Goal: Information Seeking & Learning: Find contact information

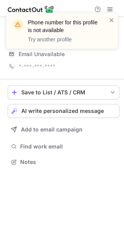
scroll to position [157, 124]
click at [113, 21] on span at bounding box center [111, 20] width 6 height 8
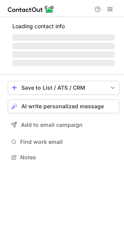
scroll to position [157, 124]
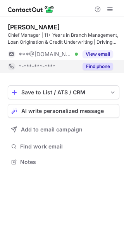
click at [89, 67] on button "Find phone" at bounding box center [97, 67] width 31 height 8
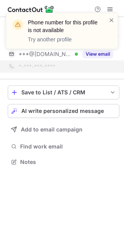
click at [114, 16] on span at bounding box center [111, 20] width 6 height 8
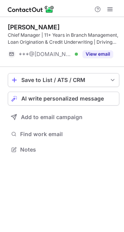
scroll to position [144, 124]
